Goal: Check status: Check status

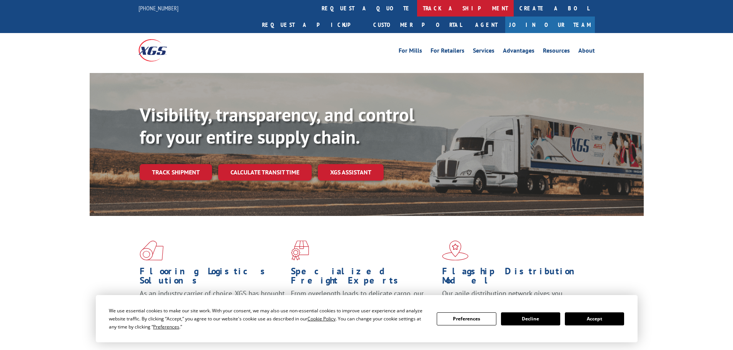
click at [417, 10] on link "track a shipment" at bounding box center [465, 8] width 97 height 17
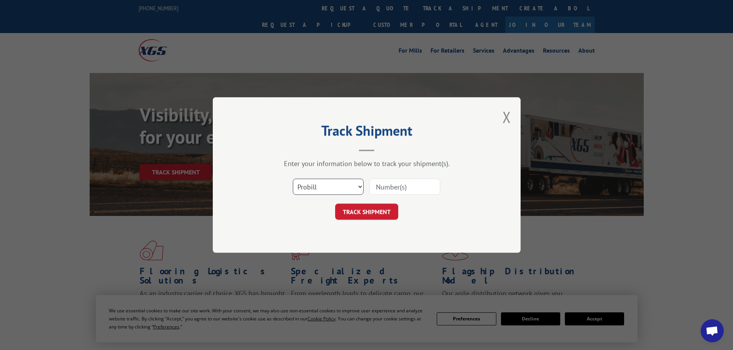
click at [308, 187] on select "Select category... Probill BOL PO" at bounding box center [328, 187] width 71 height 16
select select "po"
click at [293, 179] on select "Select category... Probill BOL PO" at bounding box center [328, 187] width 71 height 16
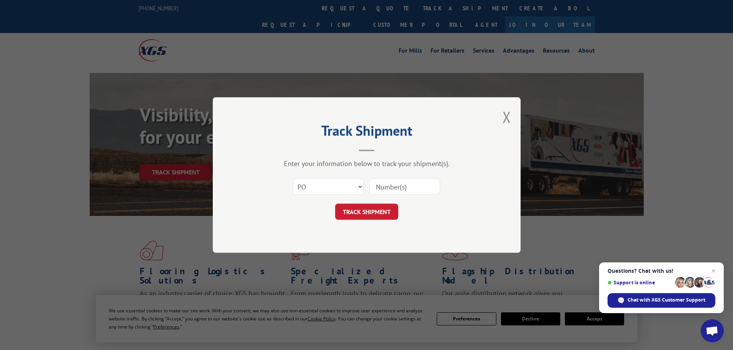
click at [376, 188] on input at bounding box center [404, 187] width 71 height 16
paste input "01526633"
type input "01526633"
click at [369, 212] on button "TRACK SHIPMENT" at bounding box center [366, 212] width 63 height 16
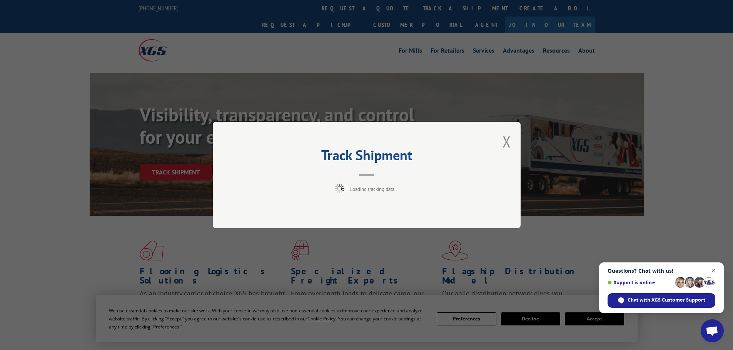
click at [715, 269] on span "Close chat" at bounding box center [713, 272] width 10 height 10
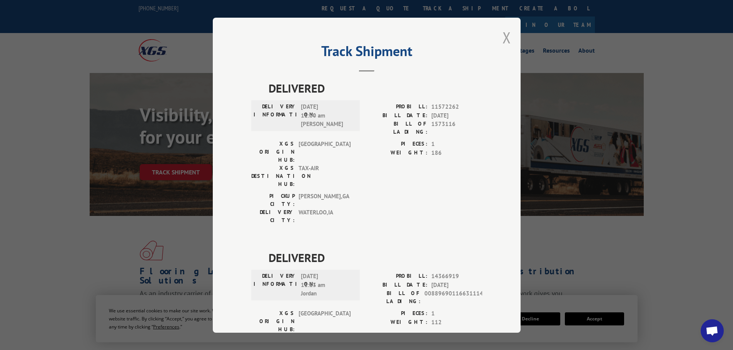
click at [502, 37] on button "Close modal" at bounding box center [506, 37] width 8 height 20
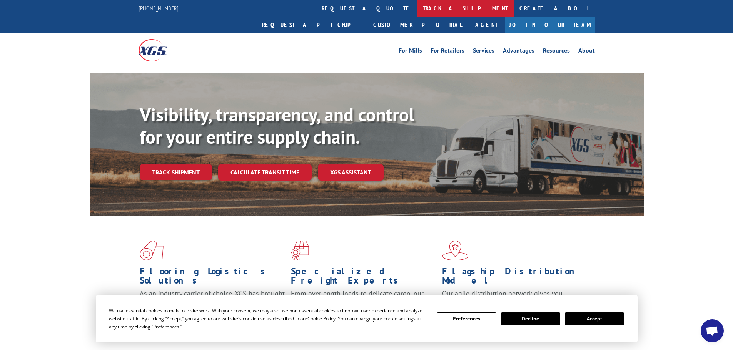
click at [417, 3] on link "track a shipment" at bounding box center [465, 8] width 97 height 17
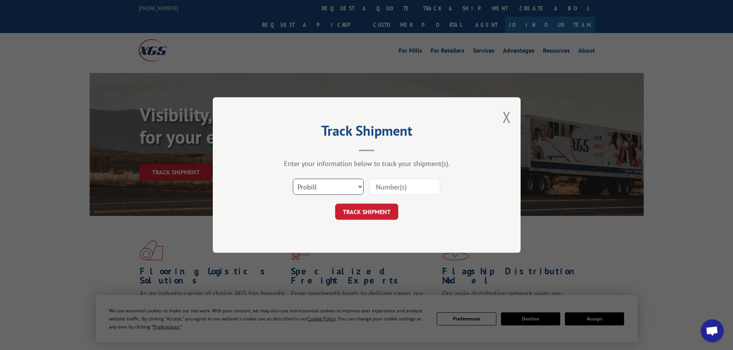
click at [318, 181] on select "Select category... Probill BOL PO" at bounding box center [328, 187] width 71 height 16
select select "po"
click at [293, 179] on select "Select category... Probill BOL PO" at bounding box center [328, 187] width 71 height 16
click at [381, 183] on input at bounding box center [404, 187] width 71 height 16
paste input "01526593"
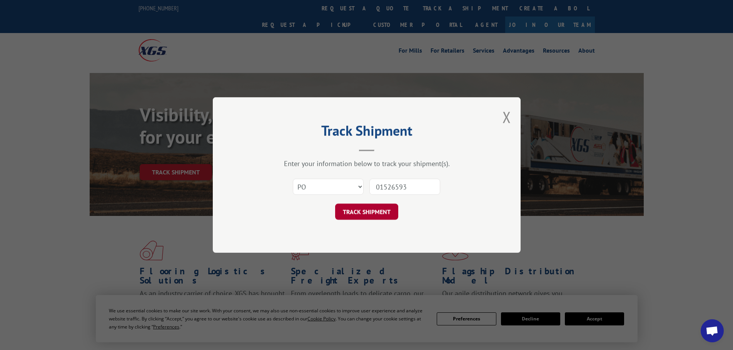
type input "01526593"
click at [370, 211] on button "TRACK SHIPMENT" at bounding box center [366, 212] width 63 height 16
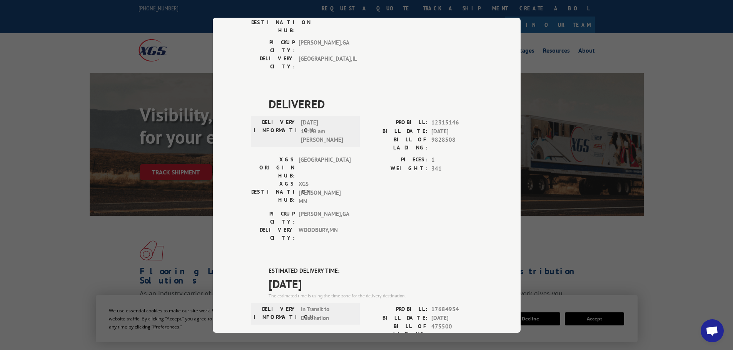
scroll to position [413, 0]
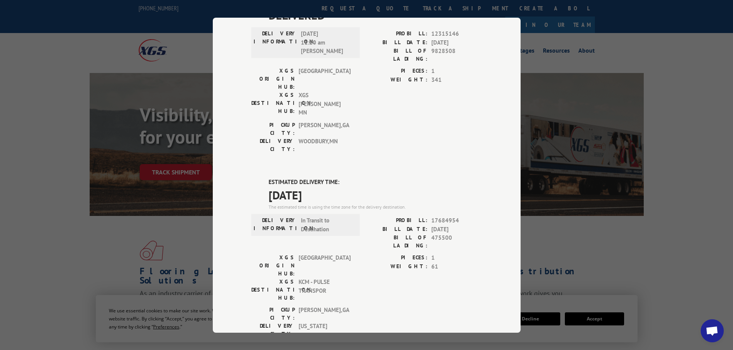
click at [675, 235] on div "Track Shipment DELIVERED DELIVERY INFORMATION: PROBILL: 9029908 BILL DATE: [DAT…" at bounding box center [366, 175] width 733 height 350
